Goal: Task Accomplishment & Management: Manage account settings

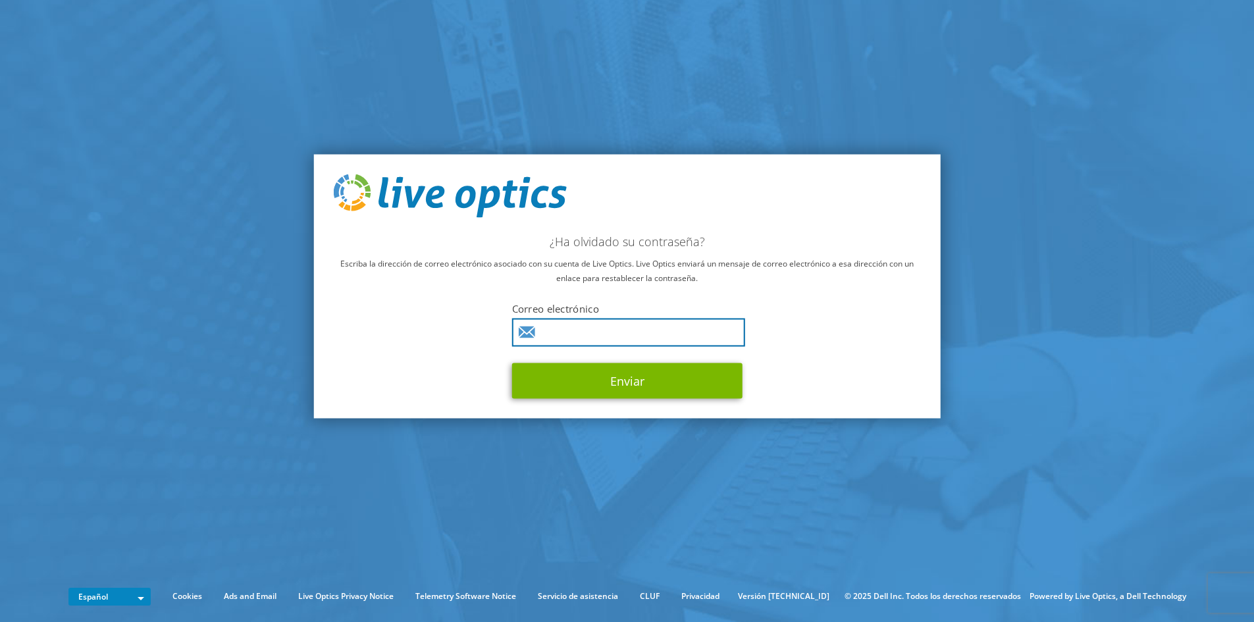
click at [643, 332] on input "text" at bounding box center [628, 332] width 233 height 28
type input "[PERSON_NAME][EMAIL_ADDRESS][PERSON_NAME][PERSON_NAME][DOMAIN_NAME]"
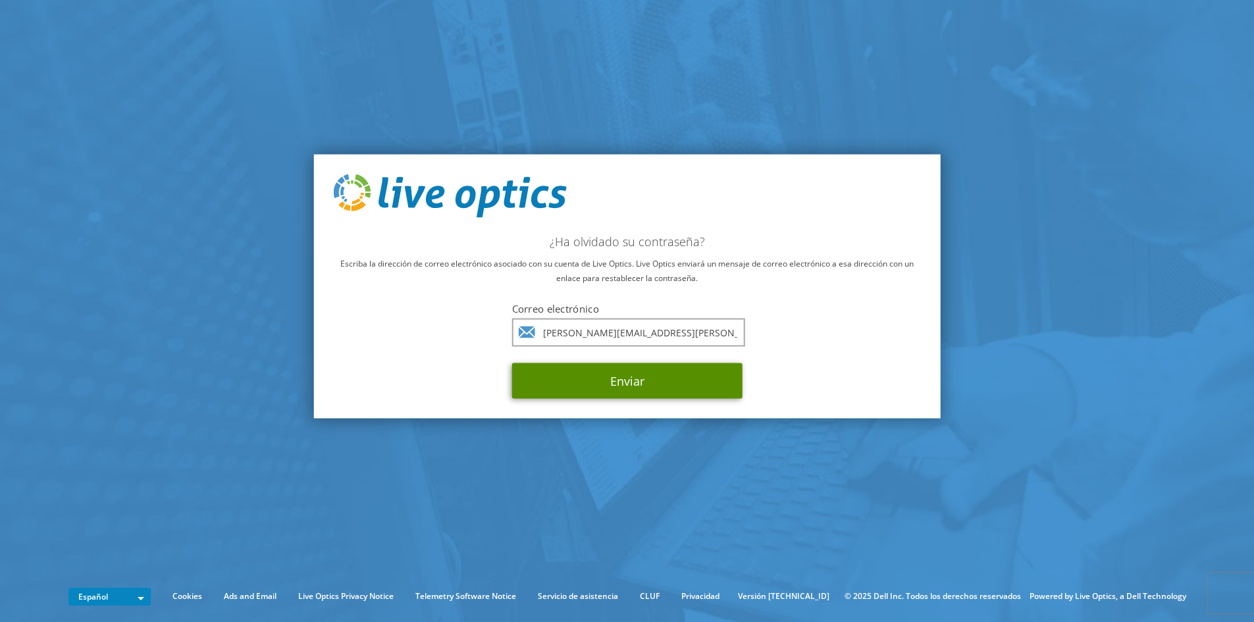
click at [650, 386] on button "Enviar" at bounding box center [627, 381] width 230 height 36
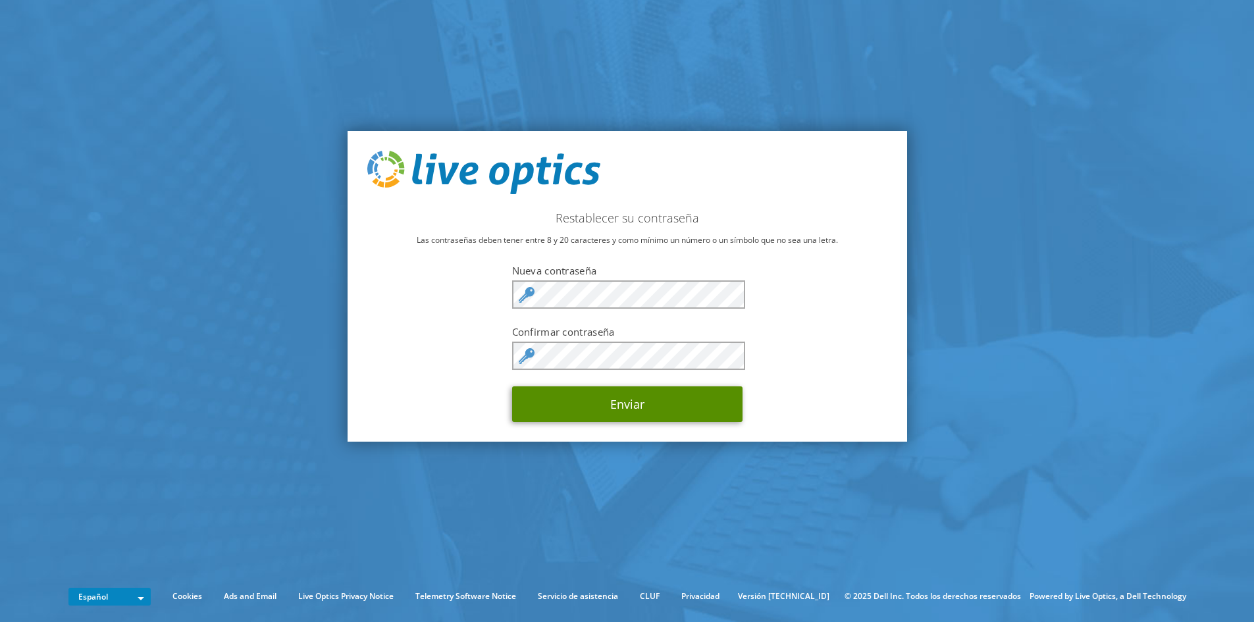
click at [601, 400] on button "Enviar" at bounding box center [627, 404] width 230 height 36
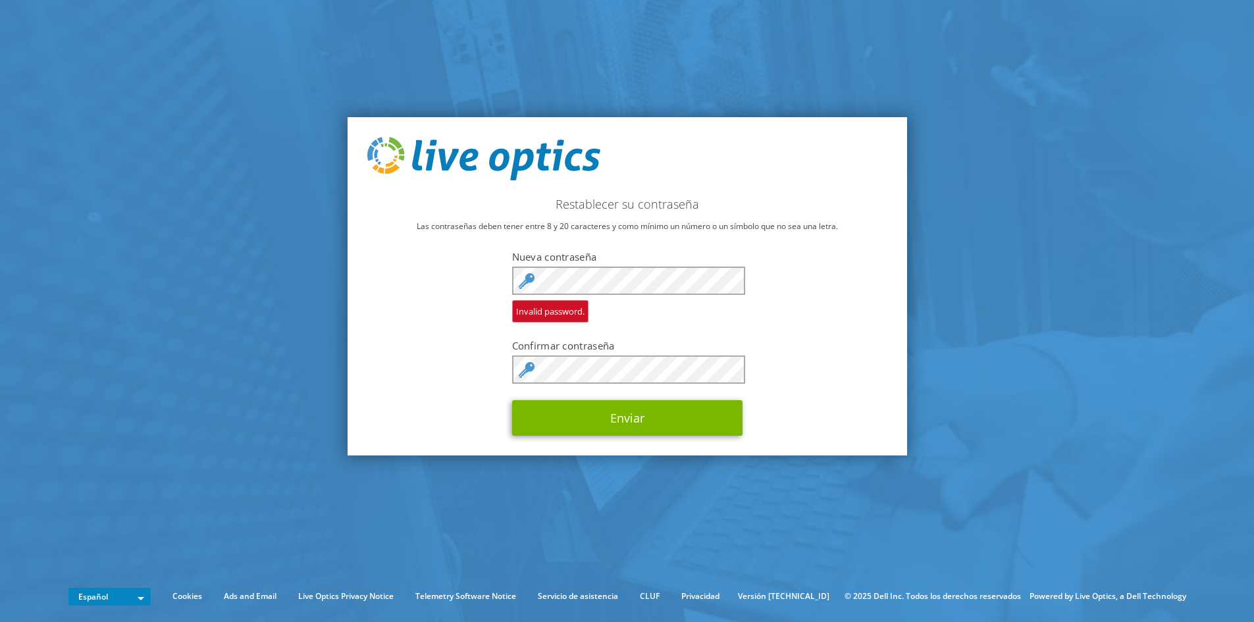
click at [622, 142] on div "Restablecer su contraseña Las contraseñas deben tener entre 8 y 20 caracteres y…" at bounding box center [628, 286] width 560 height 338
click at [597, 425] on button "Enviar" at bounding box center [627, 418] width 230 height 36
click at [559, 163] on img at bounding box center [483, 158] width 233 height 43
click at [594, 414] on button "Enviar" at bounding box center [627, 418] width 230 height 36
